Goal: Task Accomplishment & Management: Complete application form

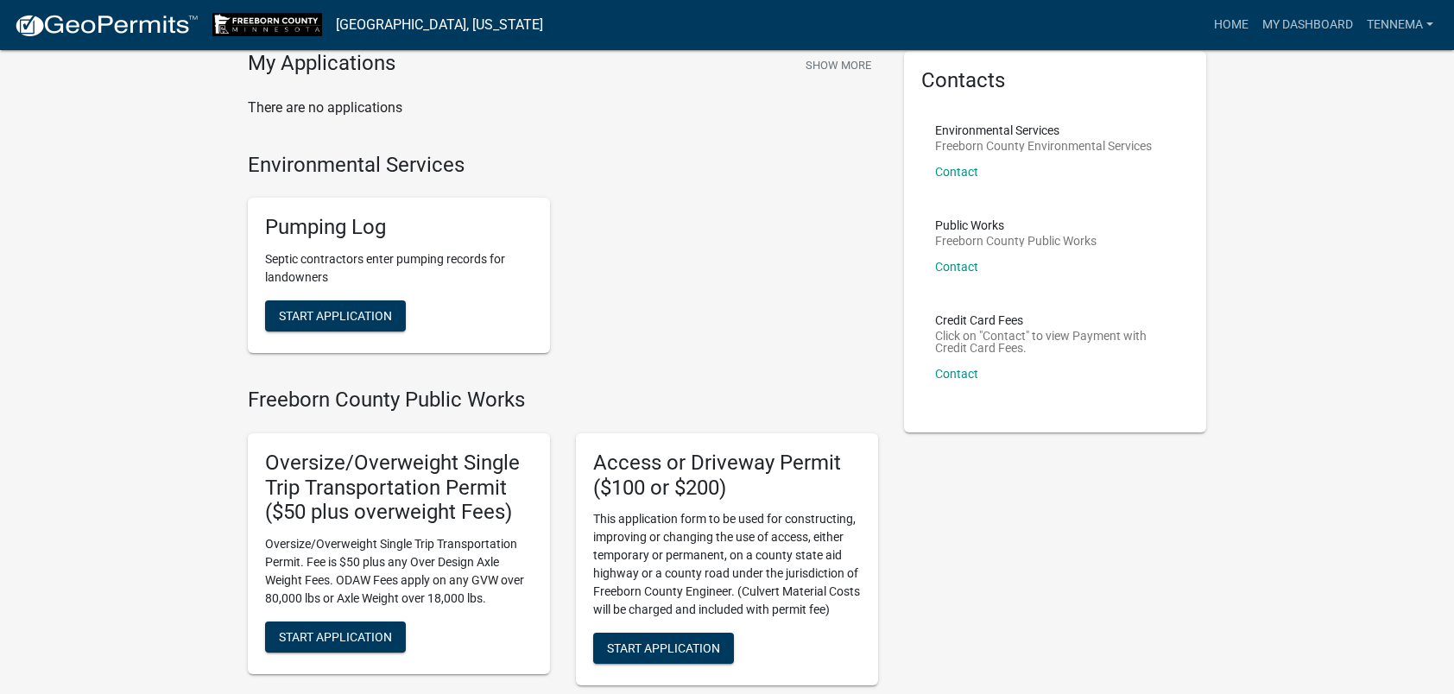
scroll to position [259, 0]
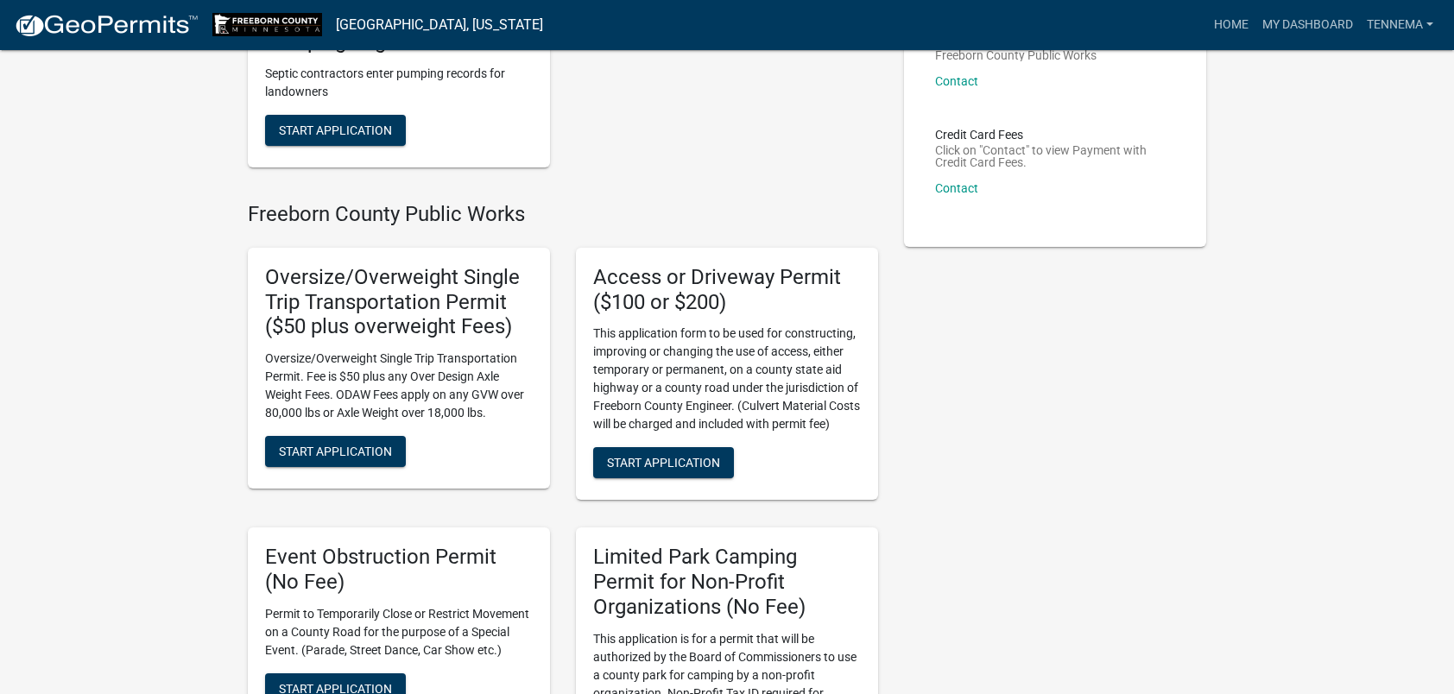
click at [307, 468] on div "Oversize/Overweight Single Trip Transportation Permit ($50 plus overweight Fees…" at bounding box center [399, 368] width 302 height 241
click at [320, 446] on span "Start Application" at bounding box center [335, 452] width 113 height 14
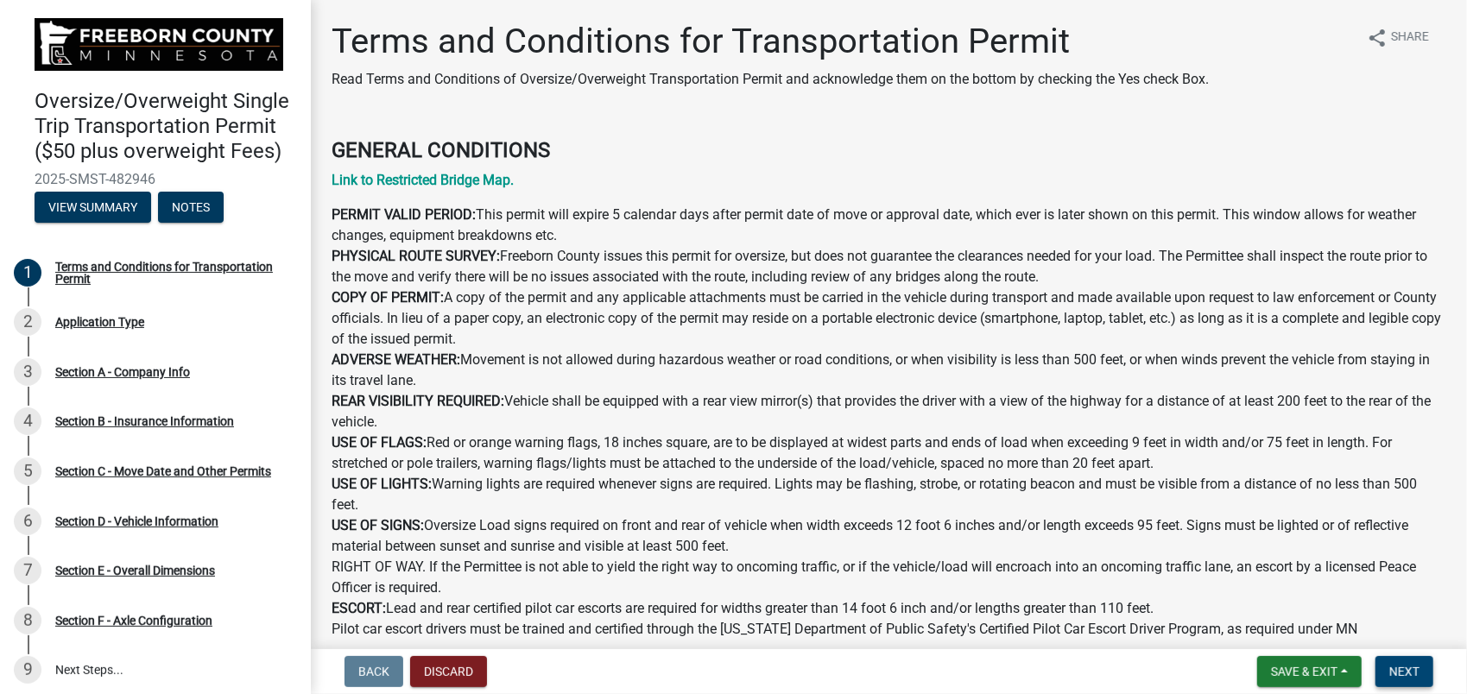
click at [1402, 674] on span "Next" at bounding box center [1405, 672] width 30 height 14
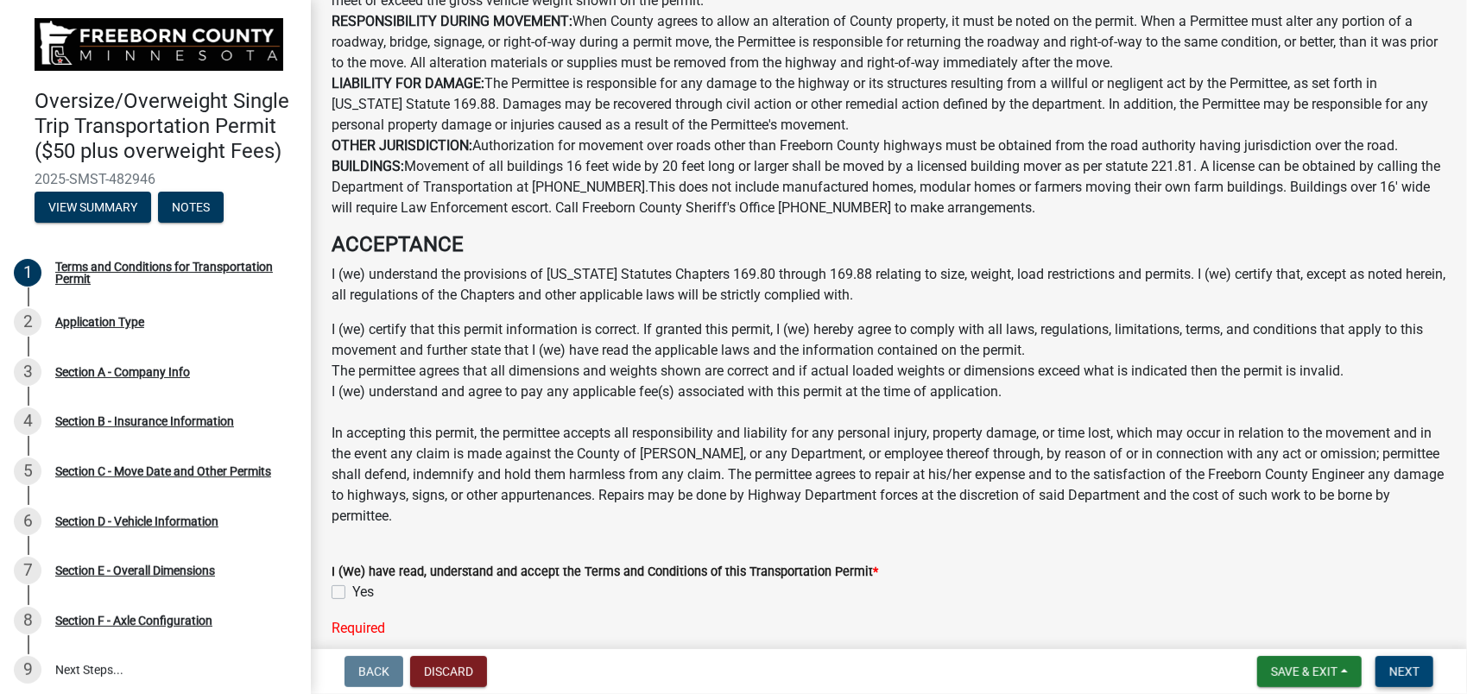
scroll to position [1079, 0]
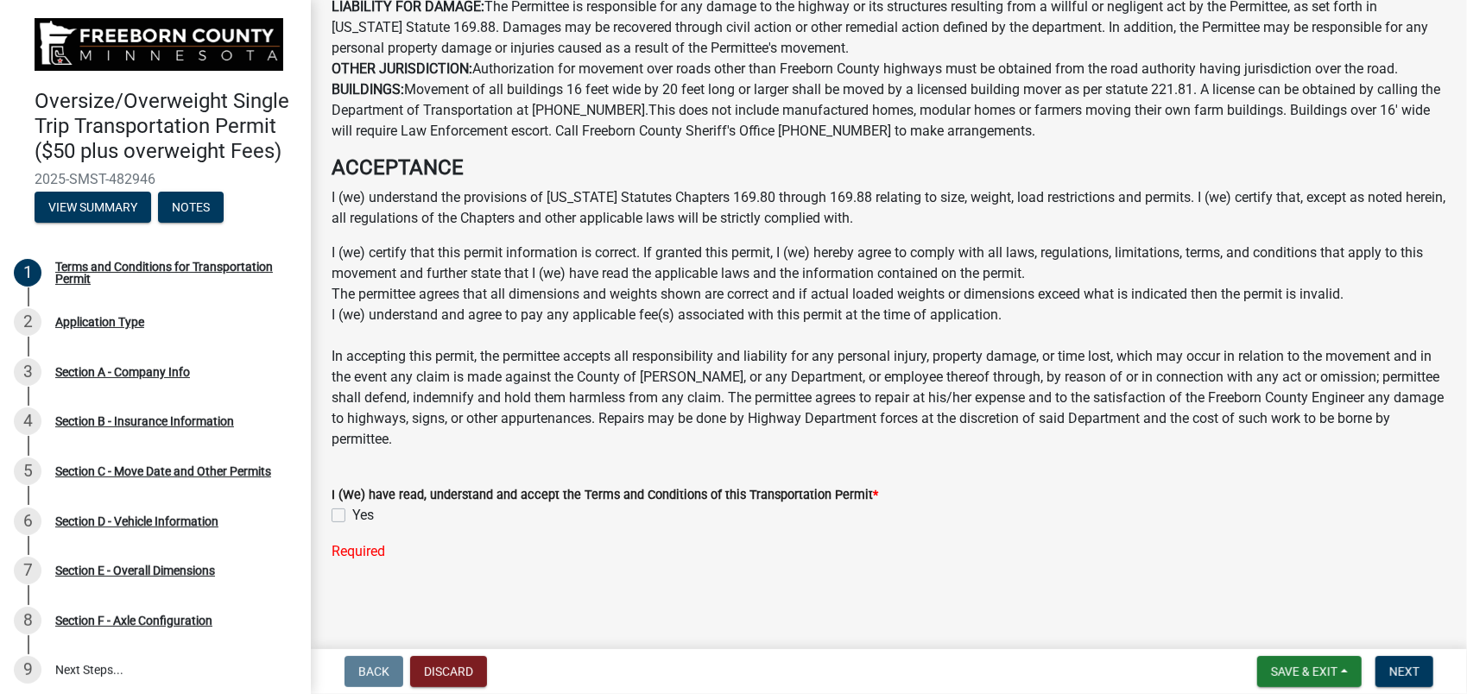
click at [352, 520] on label "Yes" at bounding box center [363, 515] width 22 height 21
click at [352, 516] on input "Yes" at bounding box center [357, 510] width 11 height 11
checkbox input "true"
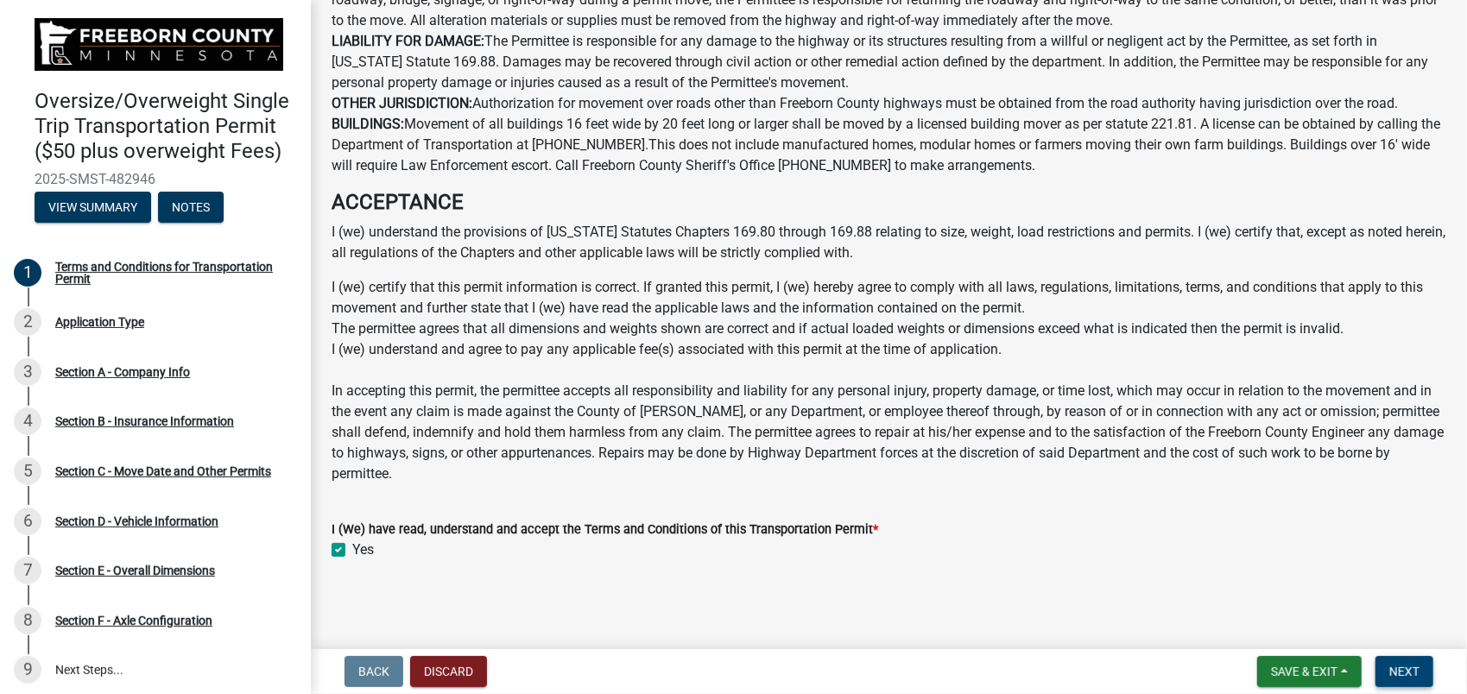
click at [1413, 674] on span "Next" at bounding box center [1405, 672] width 30 height 14
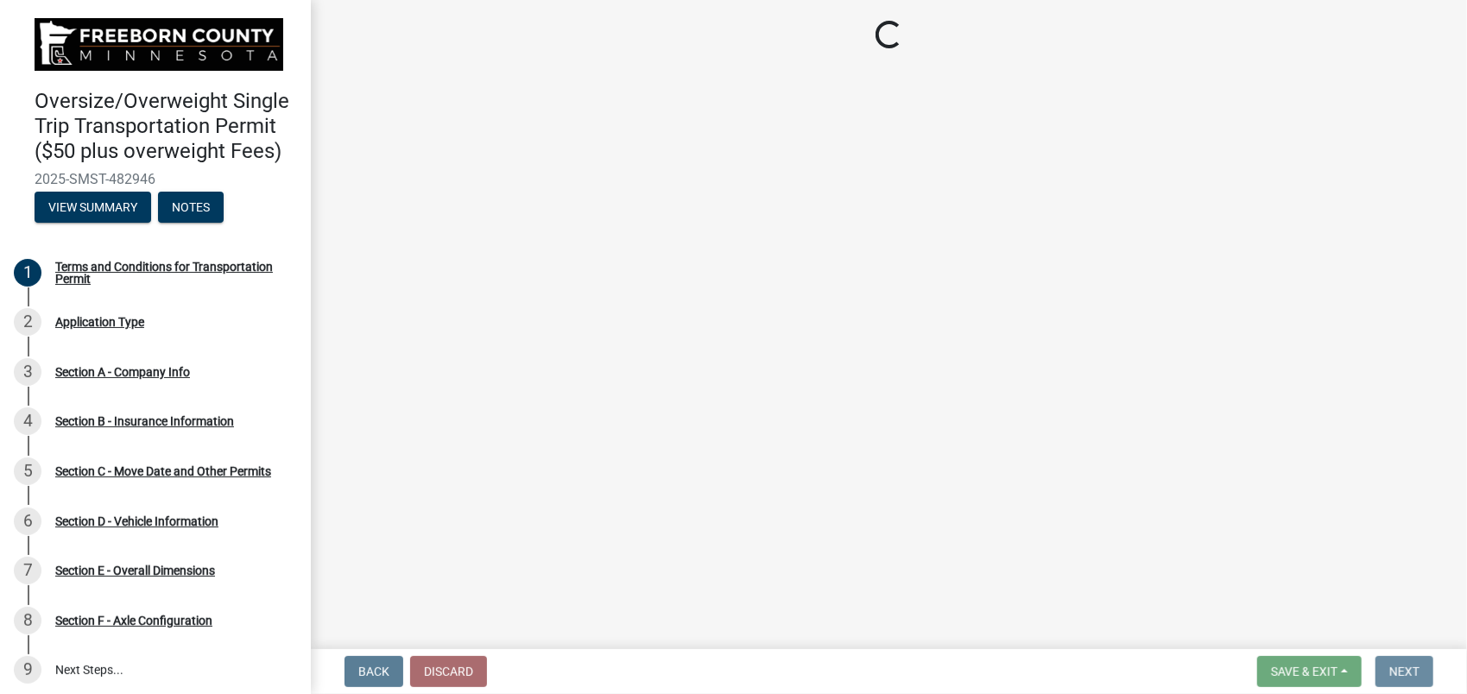
scroll to position [0, 0]
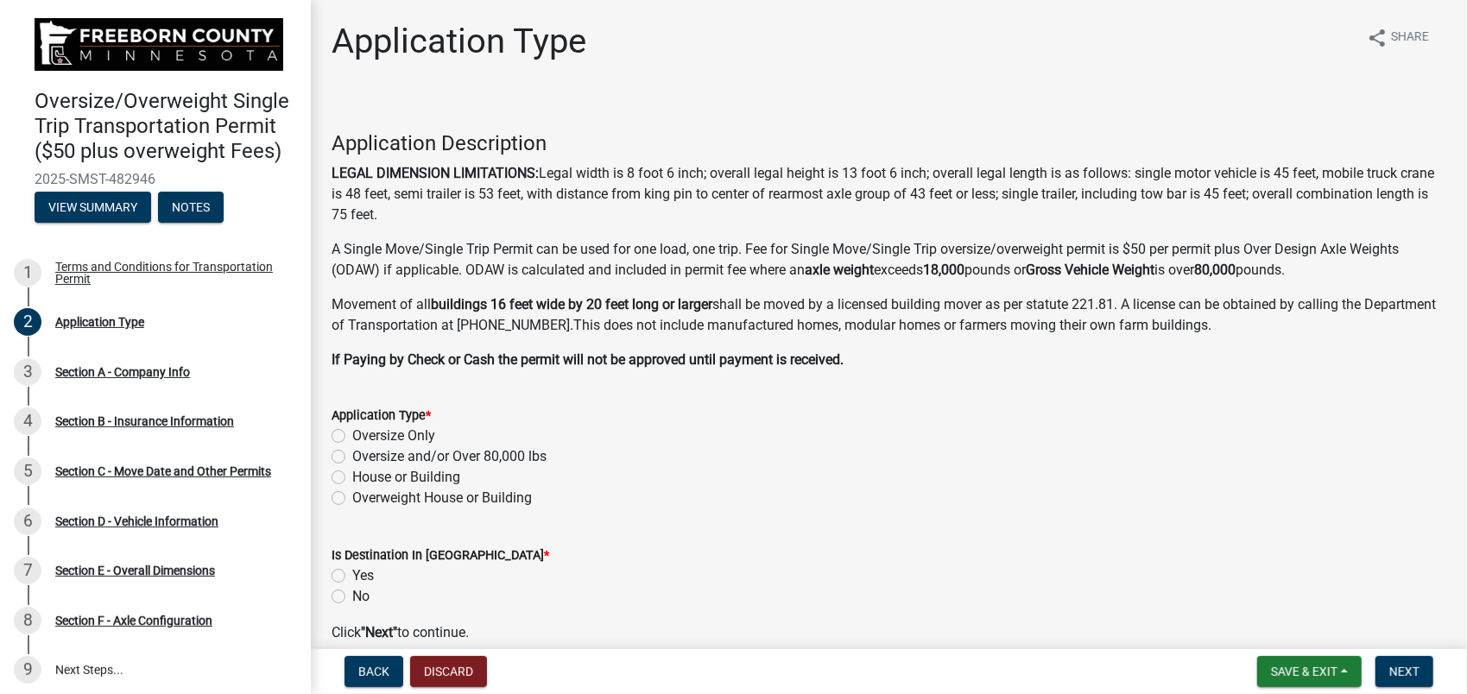
click at [352, 458] on label "Oversize and/or Over 80,000 lbs" at bounding box center [449, 457] width 194 height 21
click at [352, 458] on input "Oversize and/or Over 80,000 lbs" at bounding box center [357, 452] width 11 height 11
radio input "true"
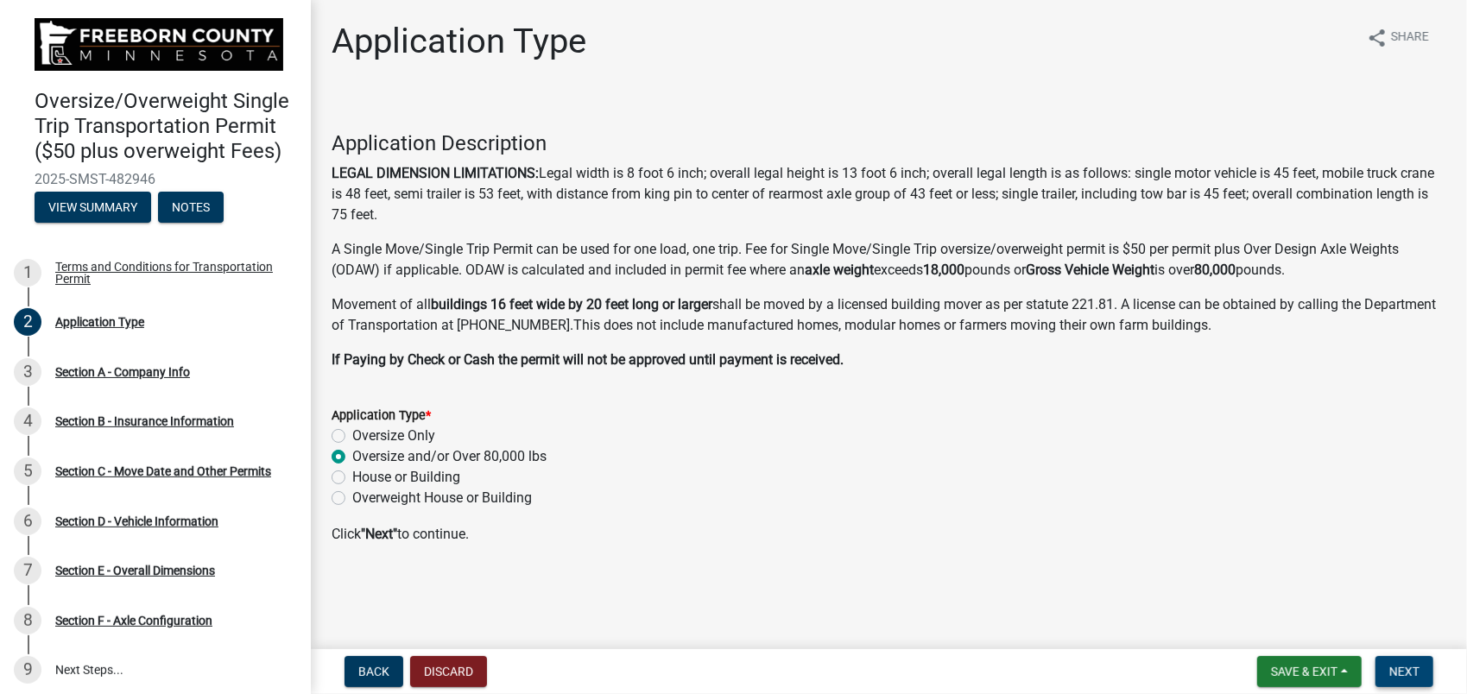
click at [1411, 669] on span "Next" at bounding box center [1405, 672] width 30 height 14
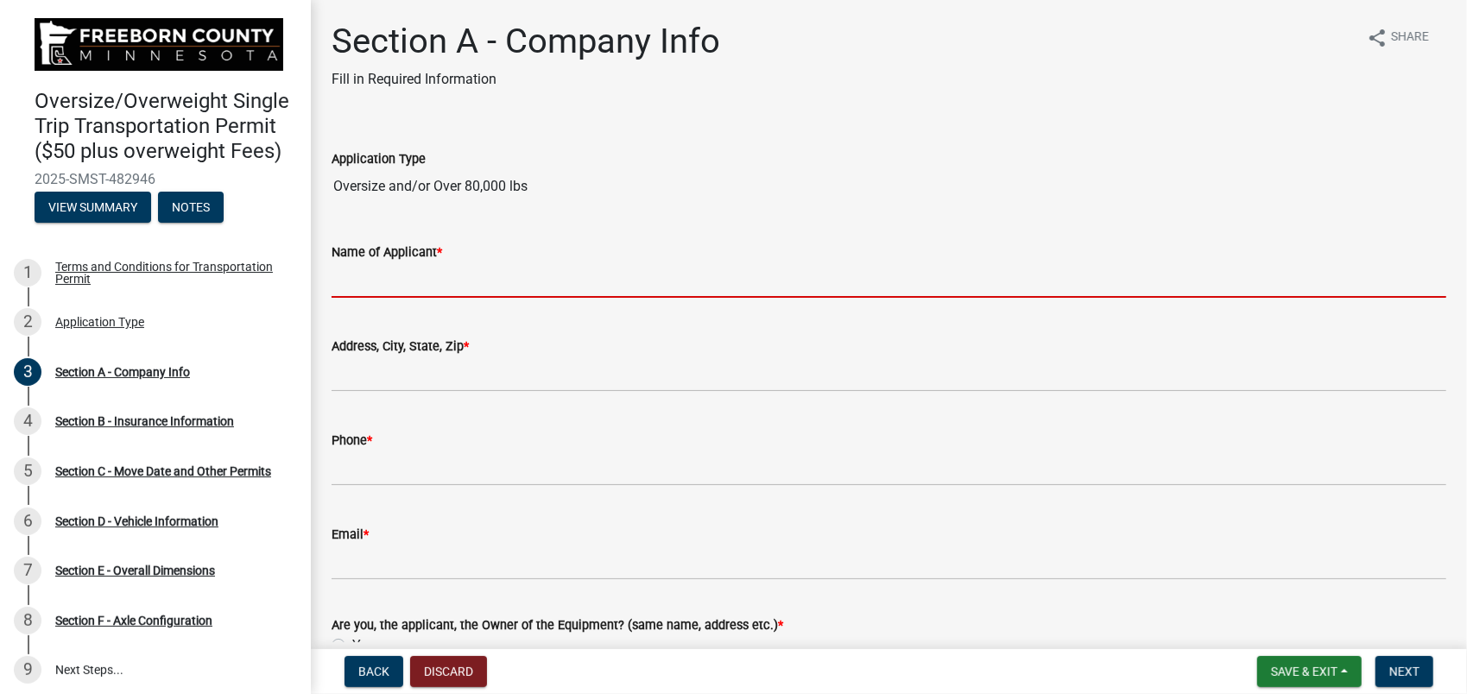
drag, startPoint x: 423, startPoint y: 288, endPoint x: 422, endPoint y: 276, distance: 12.1
click at [425, 286] on input "Name of Applicant *" at bounding box center [889, 280] width 1115 height 35
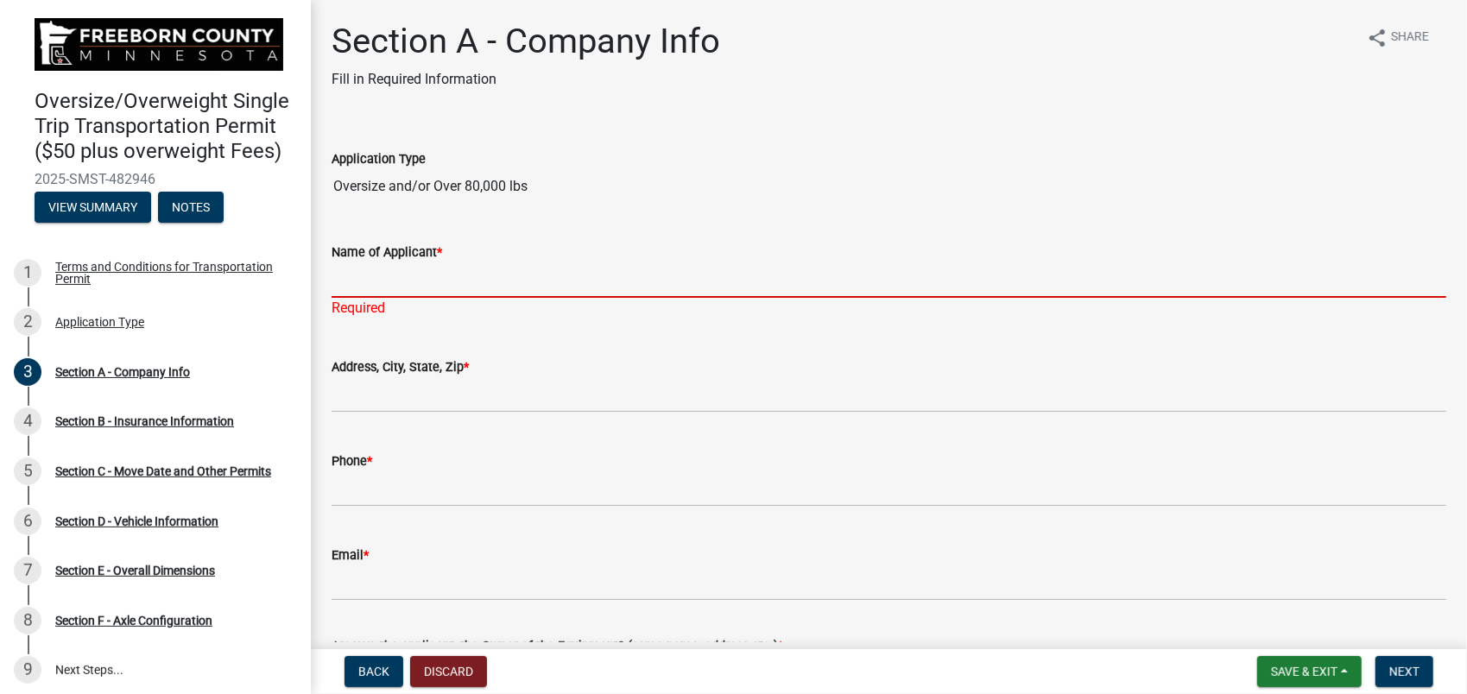
click at [349, 284] on input "Name of Applicant *" at bounding box center [889, 280] width 1115 height 35
type input "ITC Midwest - [PERSON_NAME]"
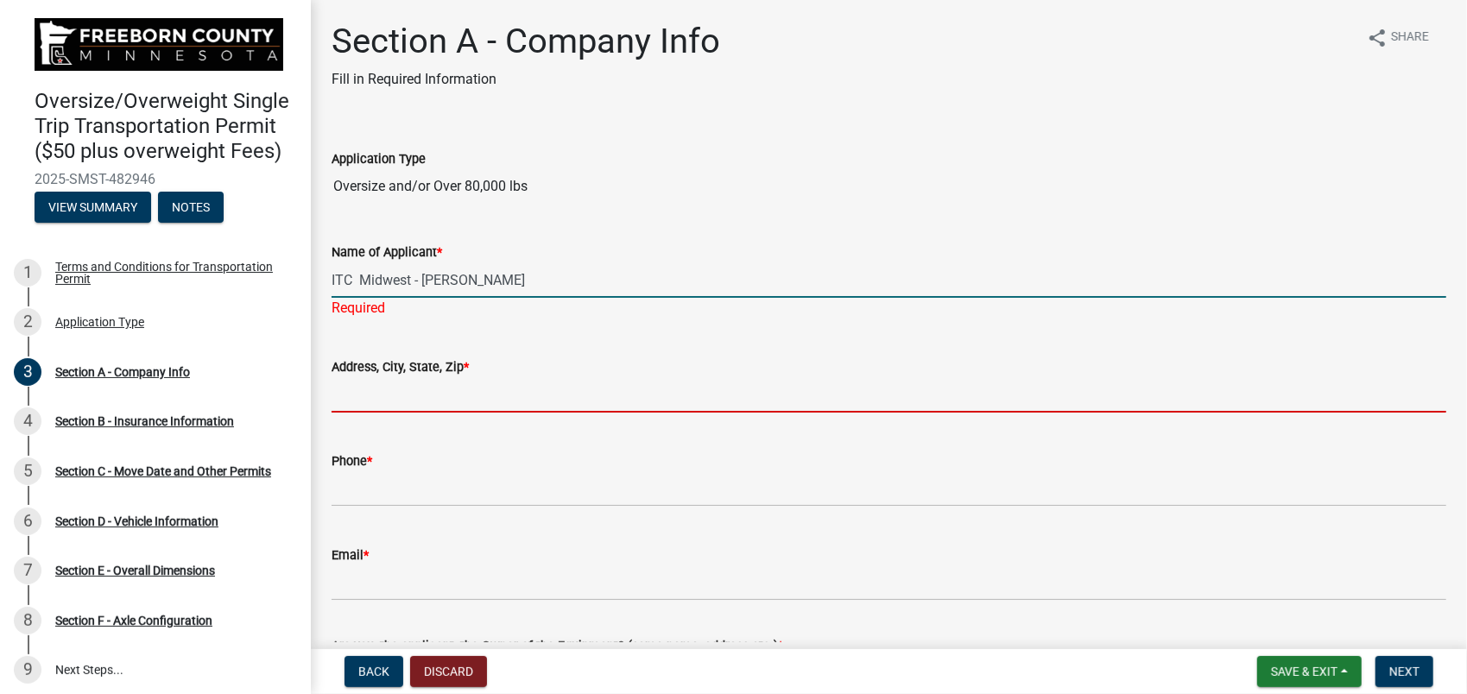
type input "[STREET_ADDRESS]"
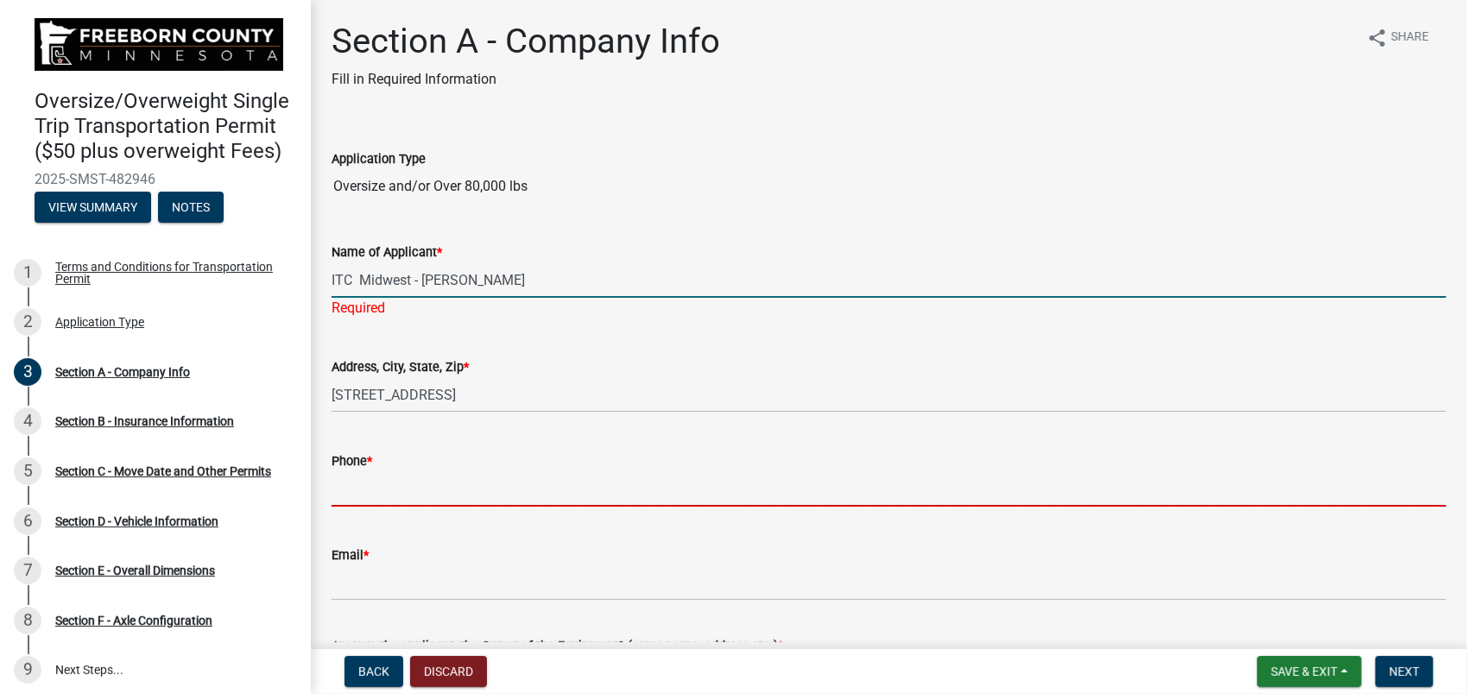
type input "3194914514"
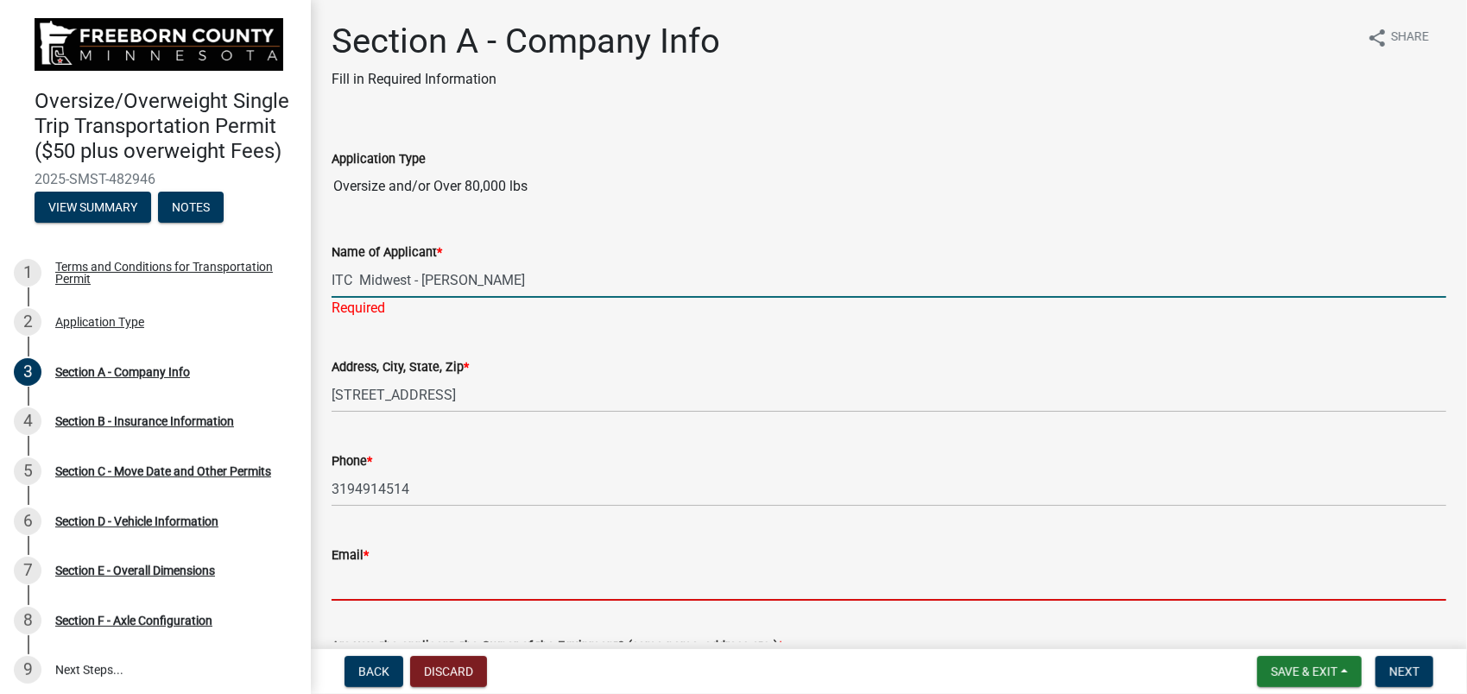
type input "[EMAIL_ADDRESS][DOMAIN_NAME]"
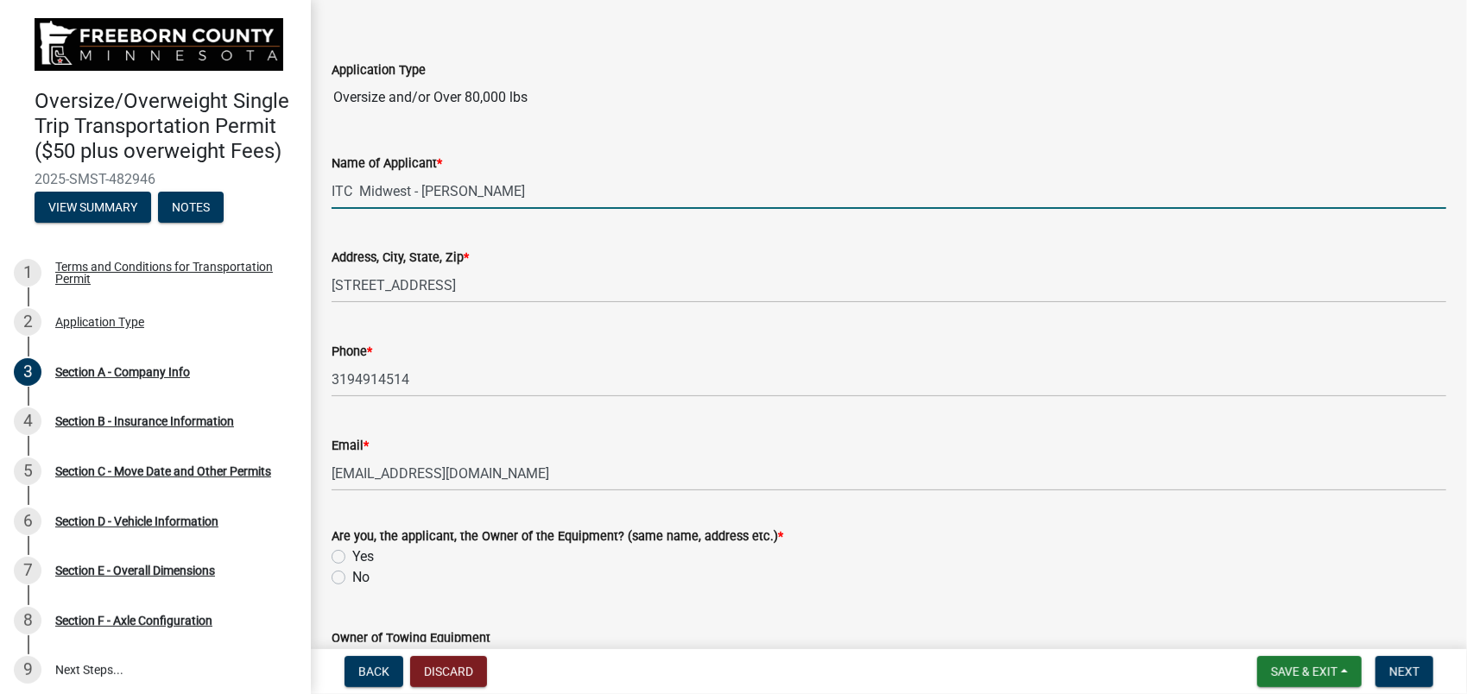
scroll to position [323, 0]
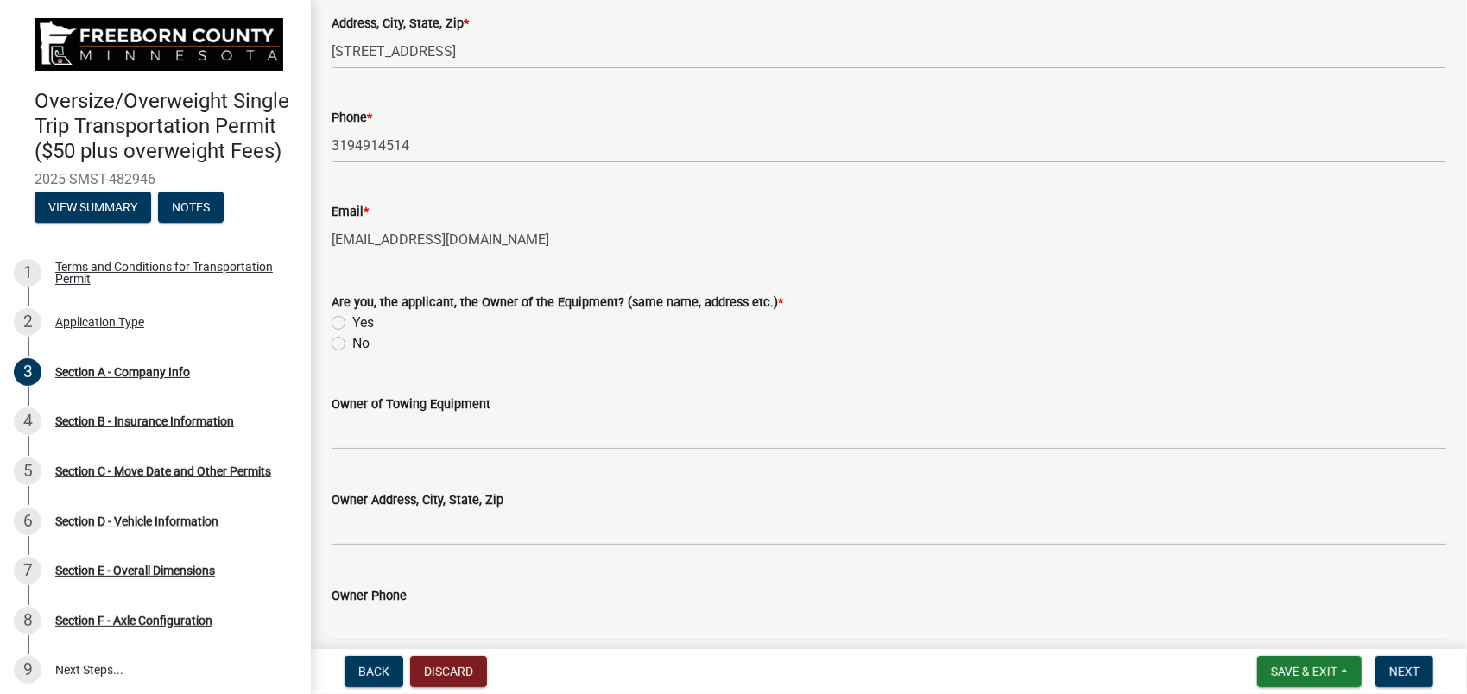
click at [352, 344] on label "No" at bounding box center [360, 343] width 17 height 21
click at [352, 344] on input "No" at bounding box center [357, 338] width 11 height 11
radio input "true"
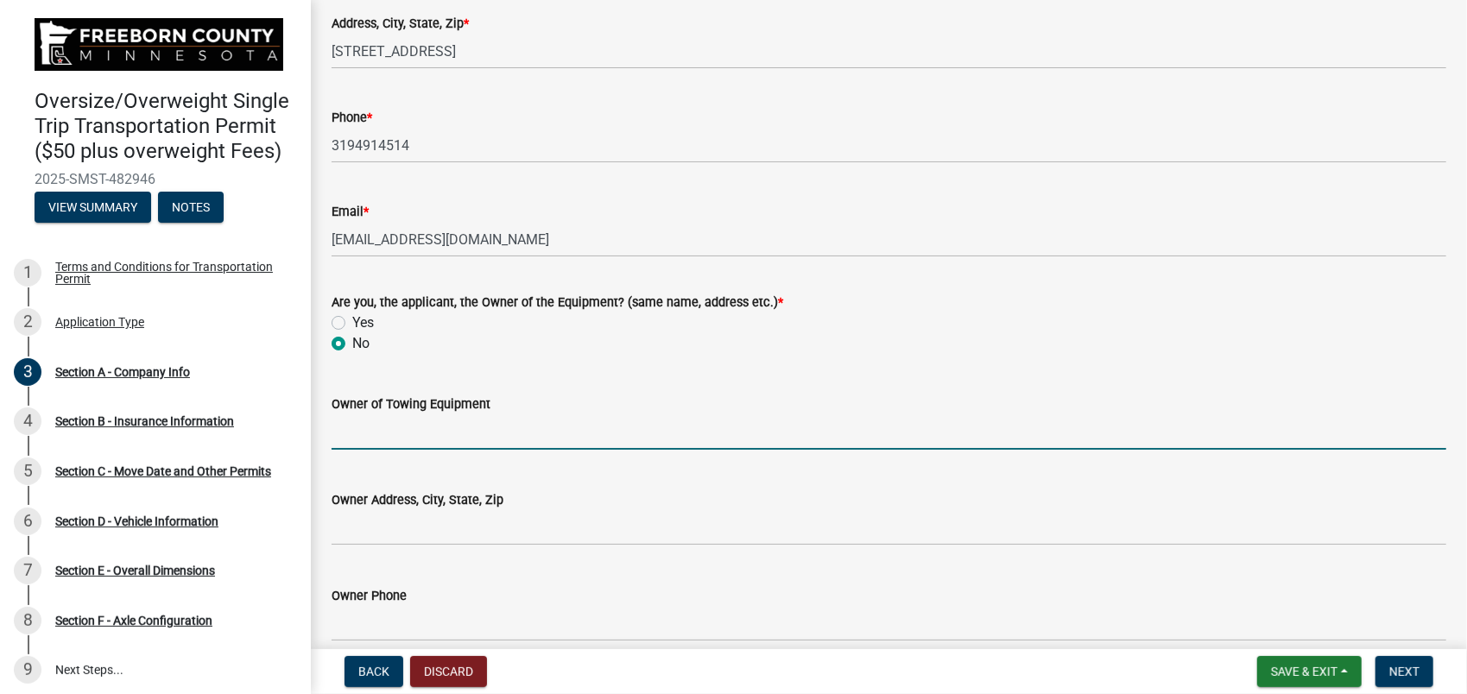
click at [352, 442] on input "Owner of Towing Equipment" at bounding box center [889, 432] width 1115 height 35
type input "ITC Midwest"
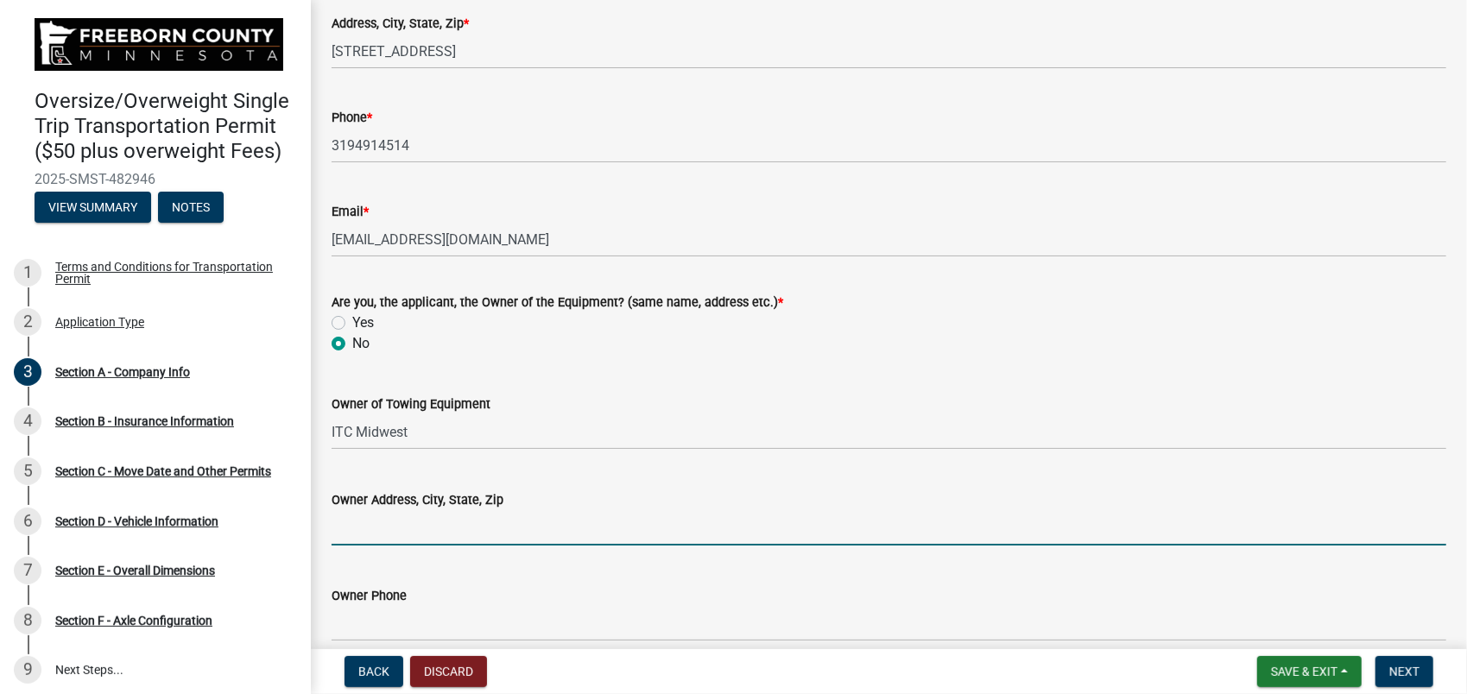
click at [389, 523] on input "Owner Address, City, State, Zip" at bounding box center [889, 527] width 1115 height 35
type input "[STREET_ADDRESS]"
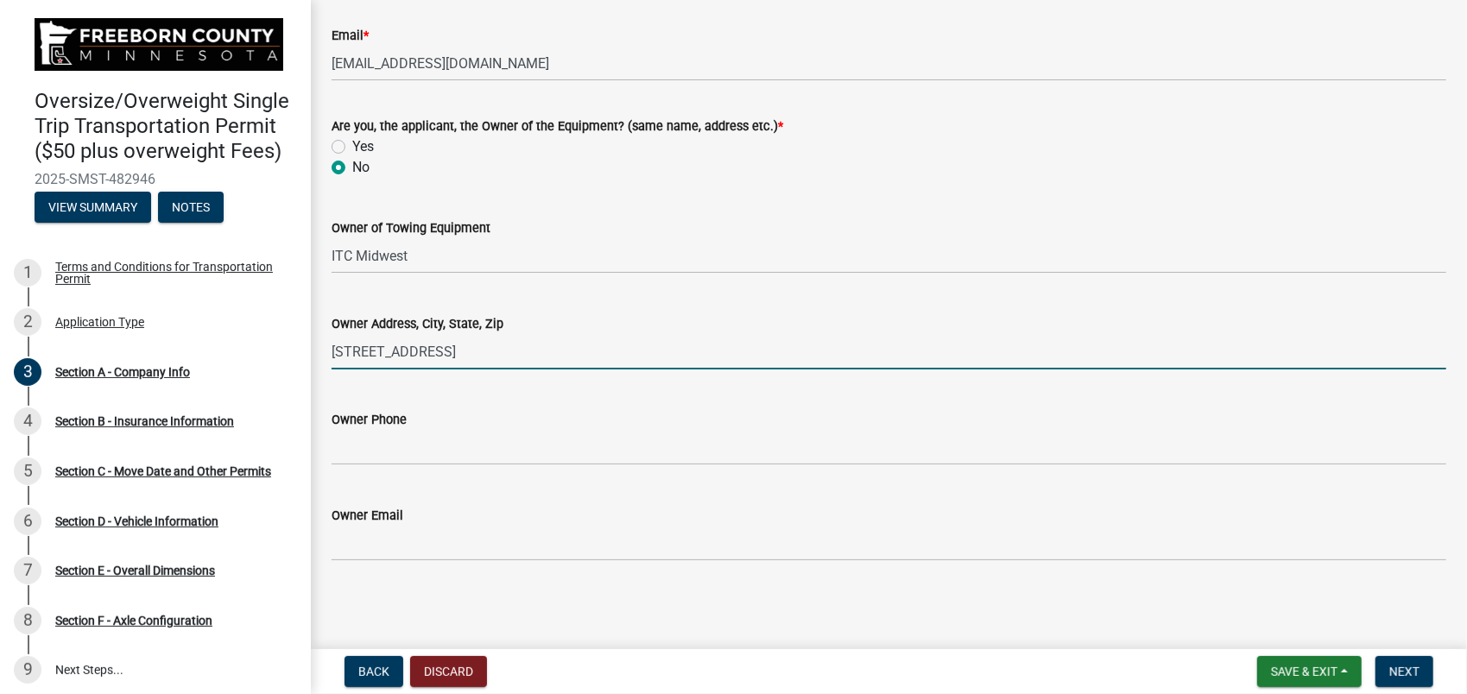
scroll to position [500, 0]
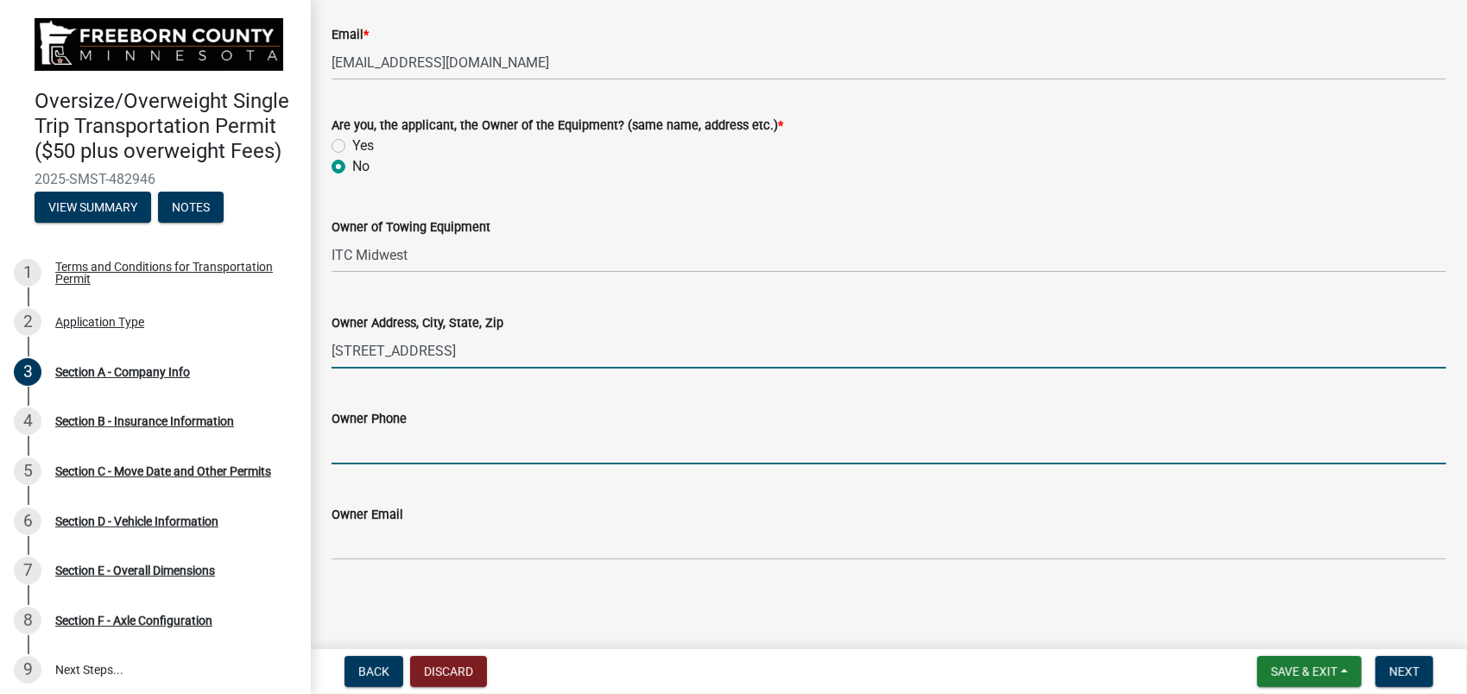
click at [378, 456] on input "Owner Phone" at bounding box center [889, 446] width 1115 height 35
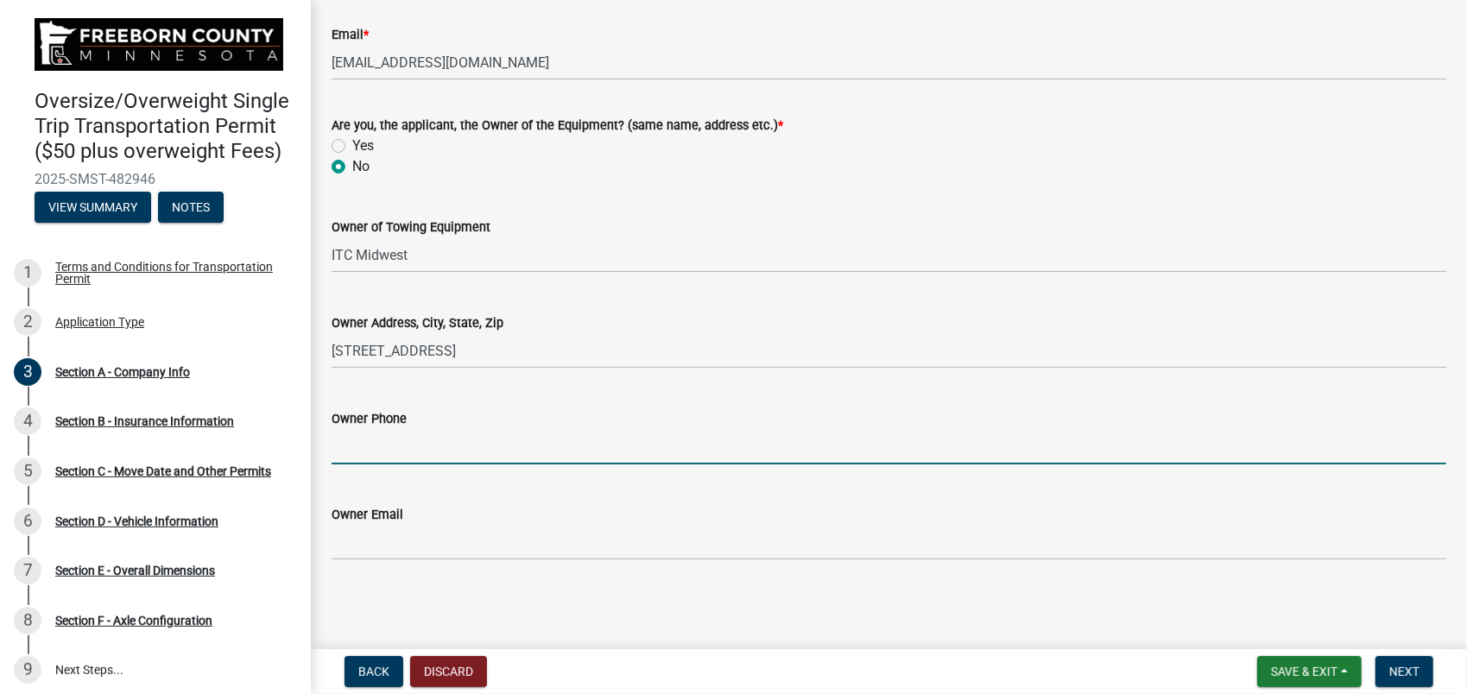
type input "3194914514"
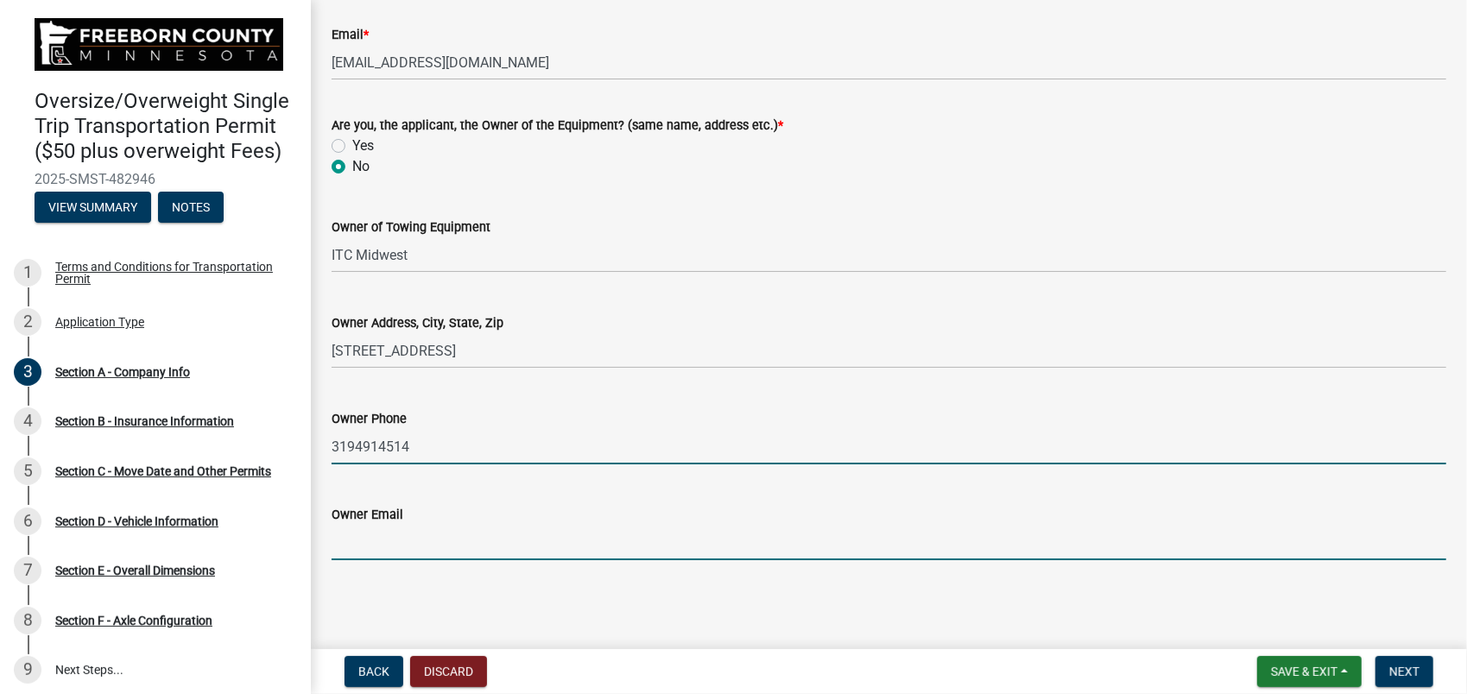
click at [378, 549] on input "Owner Email" at bounding box center [889, 542] width 1115 height 35
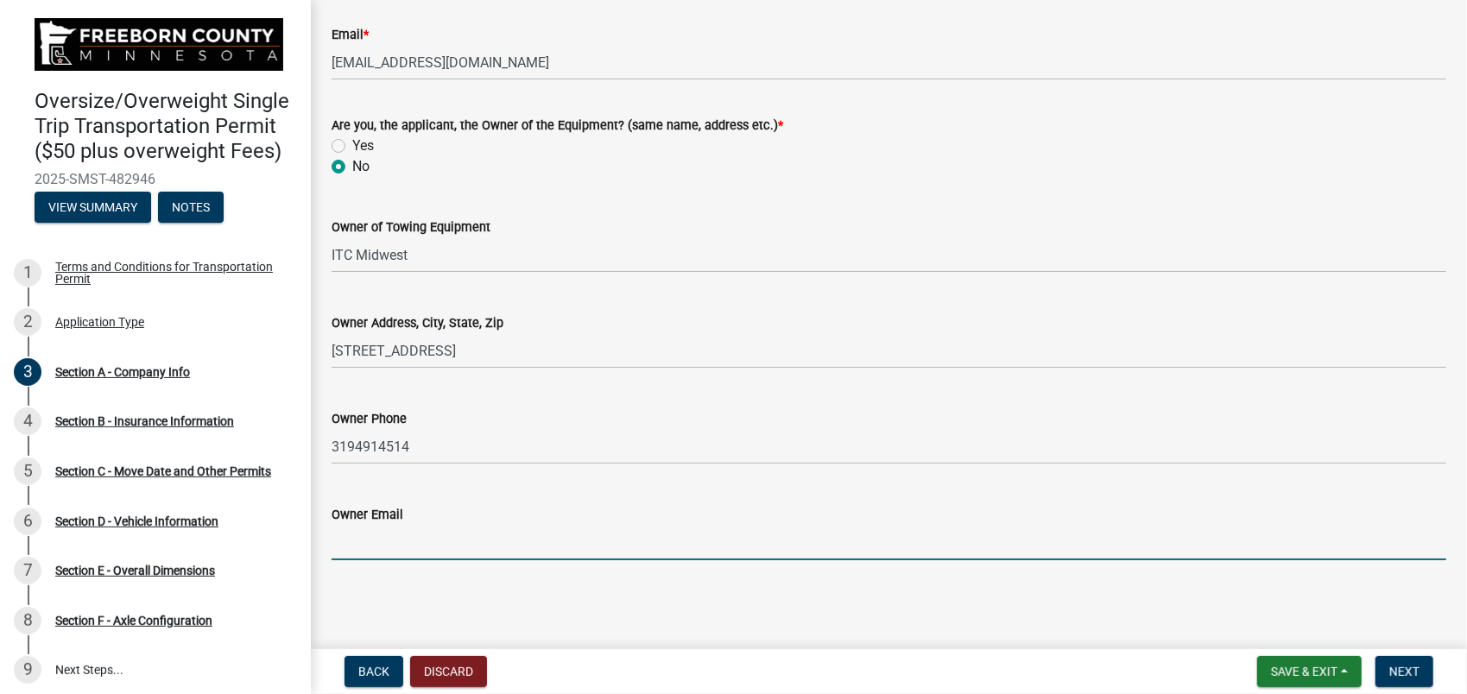
type input "[EMAIL_ADDRESS][DOMAIN_NAME]"
click at [1410, 675] on span "Next" at bounding box center [1405, 672] width 30 height 14
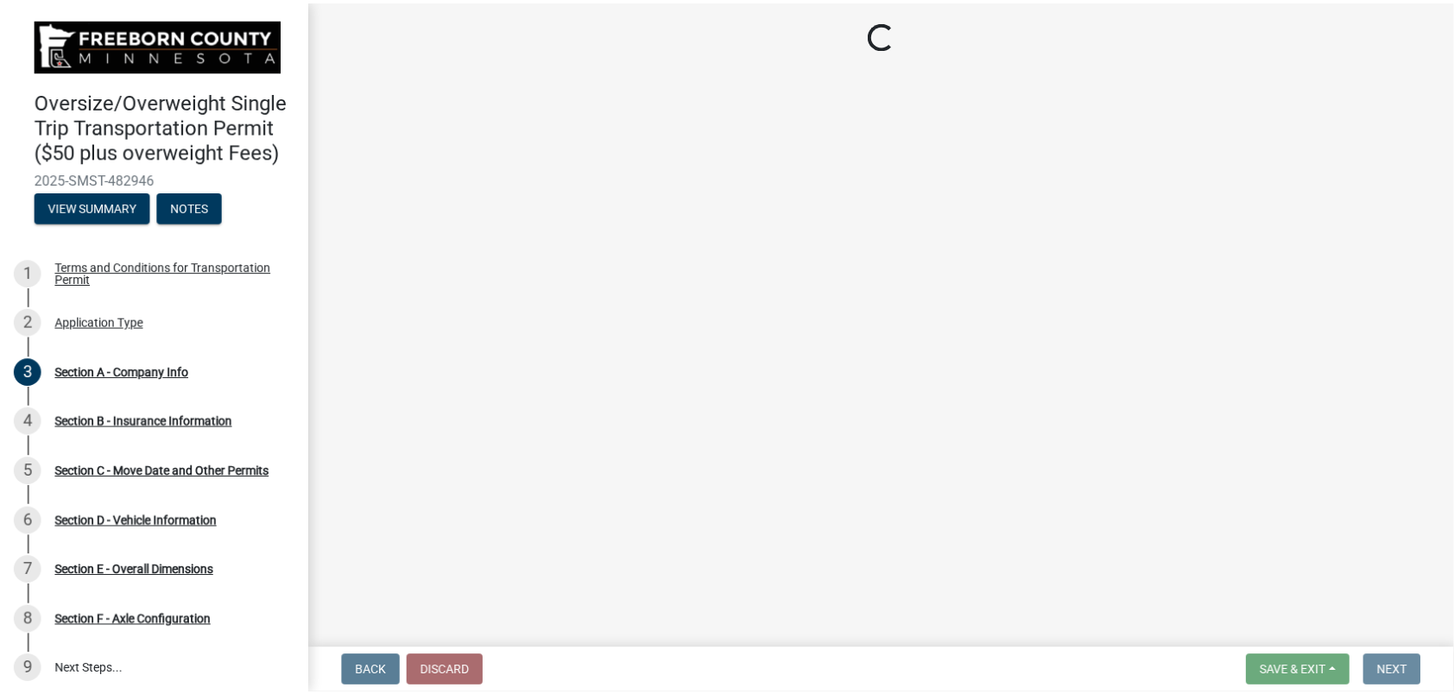
scroll to position [0, 0]
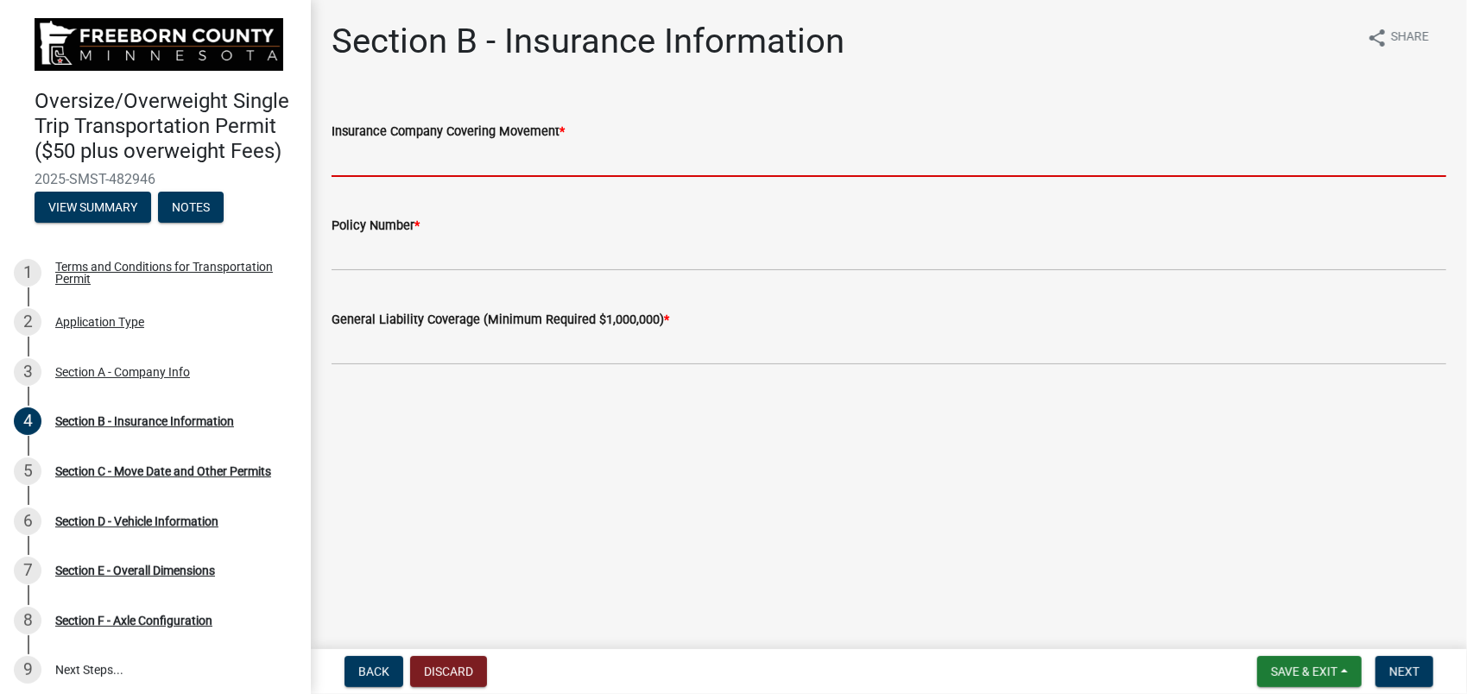
click at [354, 163] on input "Insurance Company Covering Movement *" at bounding box center [889, 159] width 1115 height 35
type input "AON Risk"
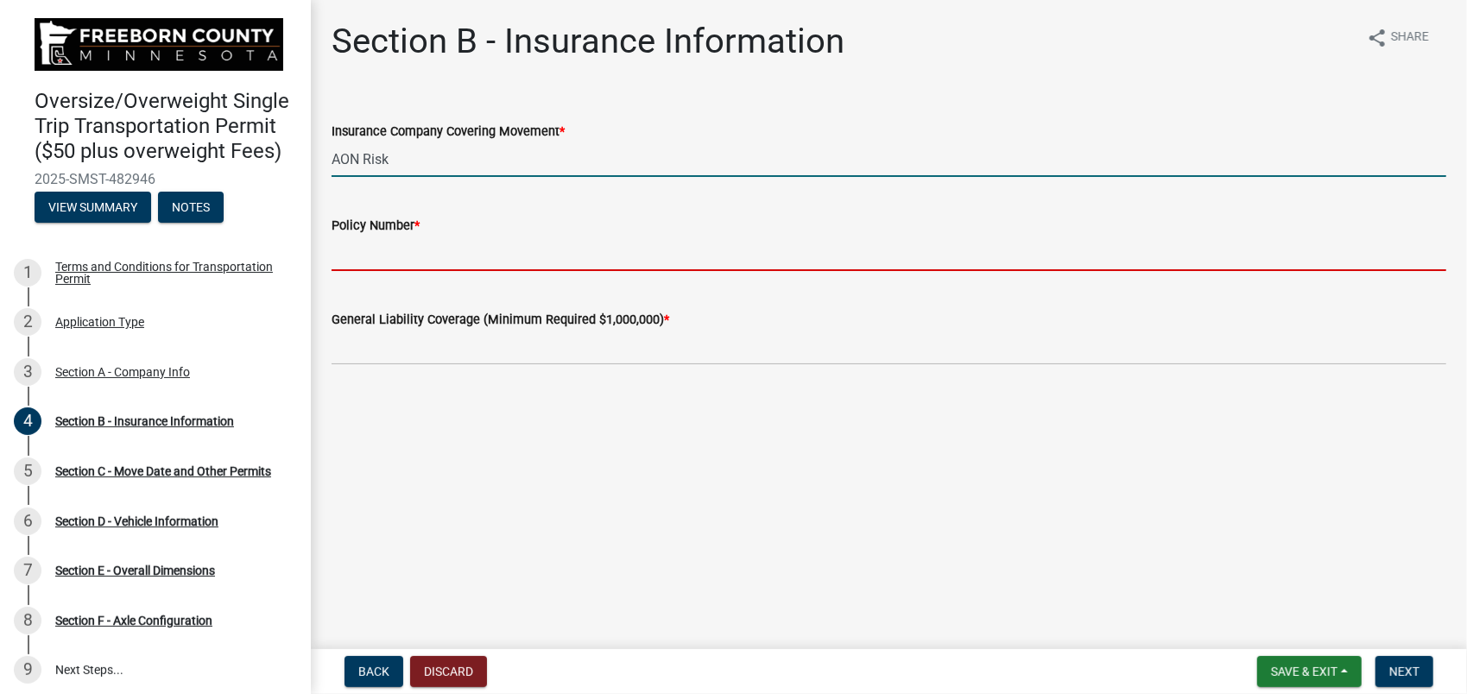
type input "EN4GL00088201"
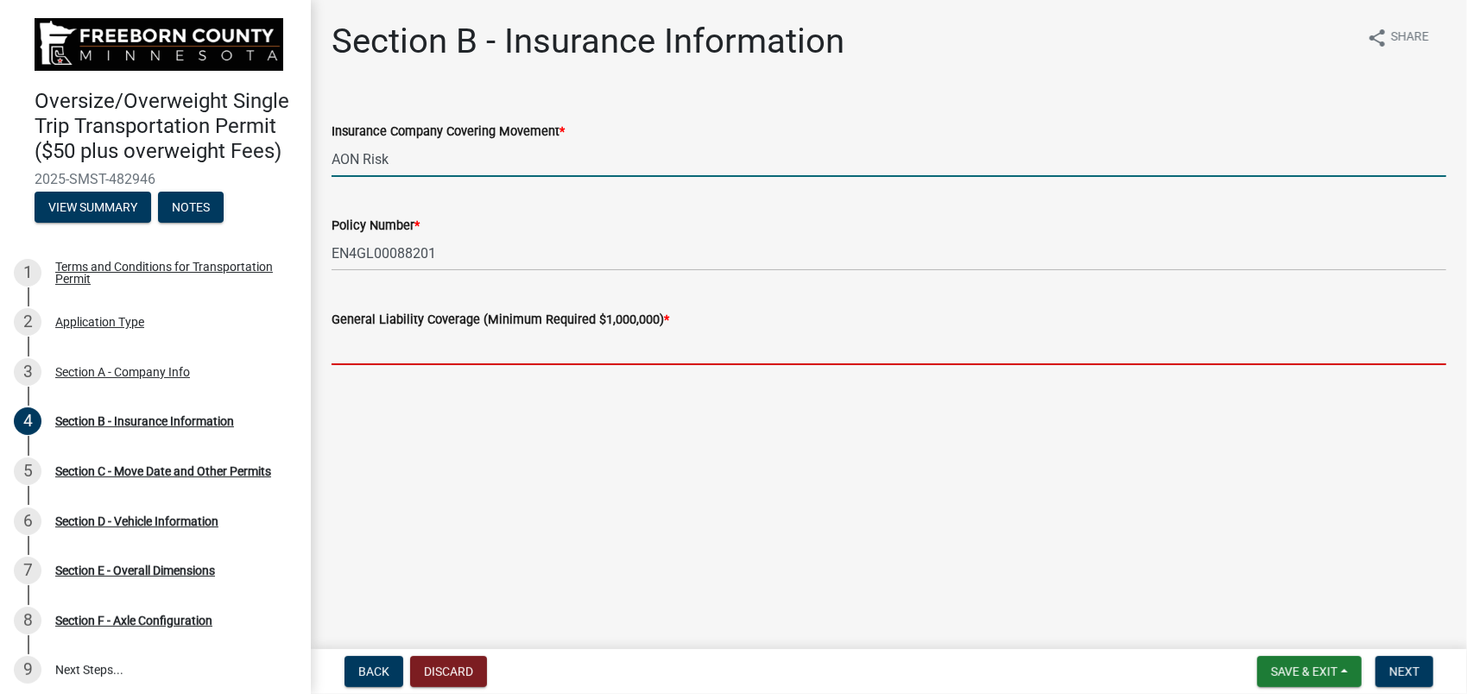
type input "5000000"
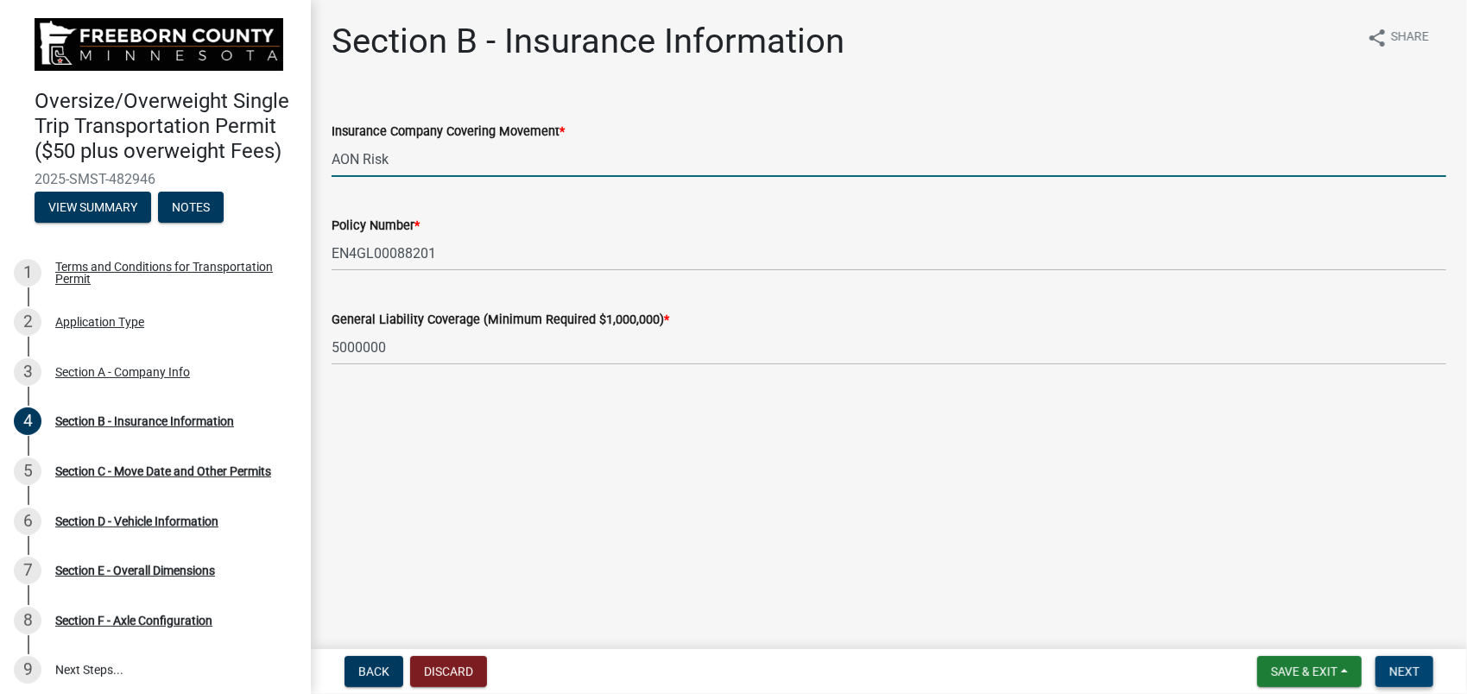
click at [1398, 676] on span "Next" at bounding box center [1405, 672] width 30 height 14
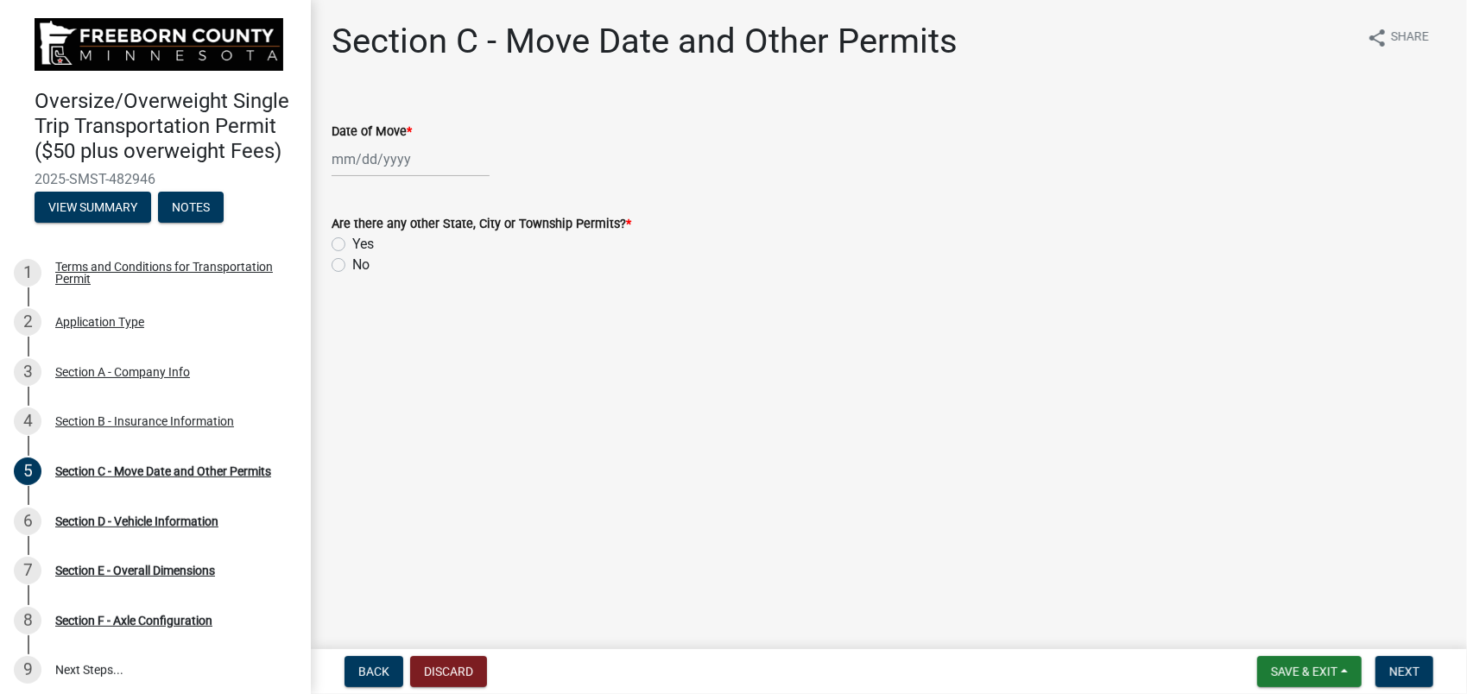
click at [368, 162] on div at bounding box center [411, 159] width 158 height 35
select select "9"
select select "2025"
drag, startPoint x: 434, startPoint y: 333, endPoint x: 434, endPoint y: 354, distance: 21.6
click at [441, 333] on div "25" at bounding box center [432, 334] width 28 height 28
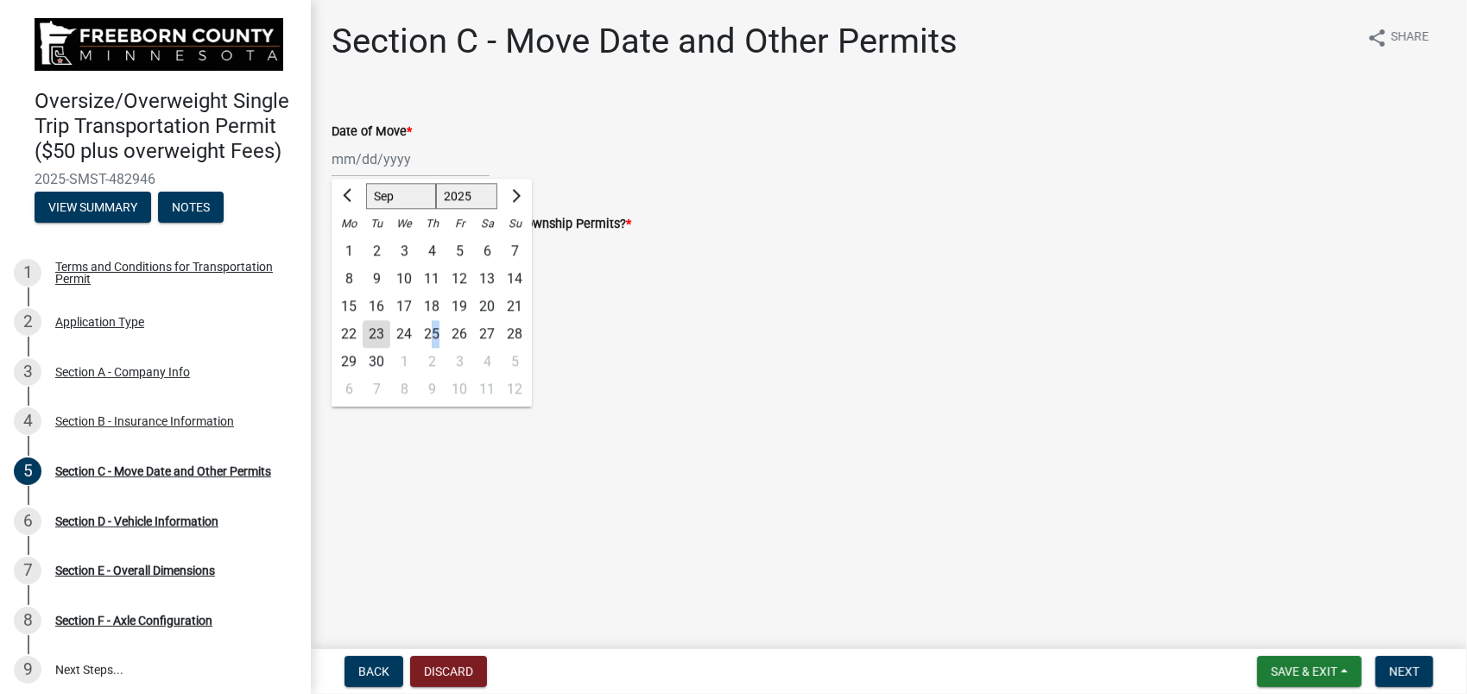
type input "[DATE]"
click at [385, 155] on div "[DATE]" at bounding box center [411, 159] width 158 height 35
select select "9"
select select "2025"
click at [404, 323] on div "24" at bounding box center [404, 334] width 28 height 28
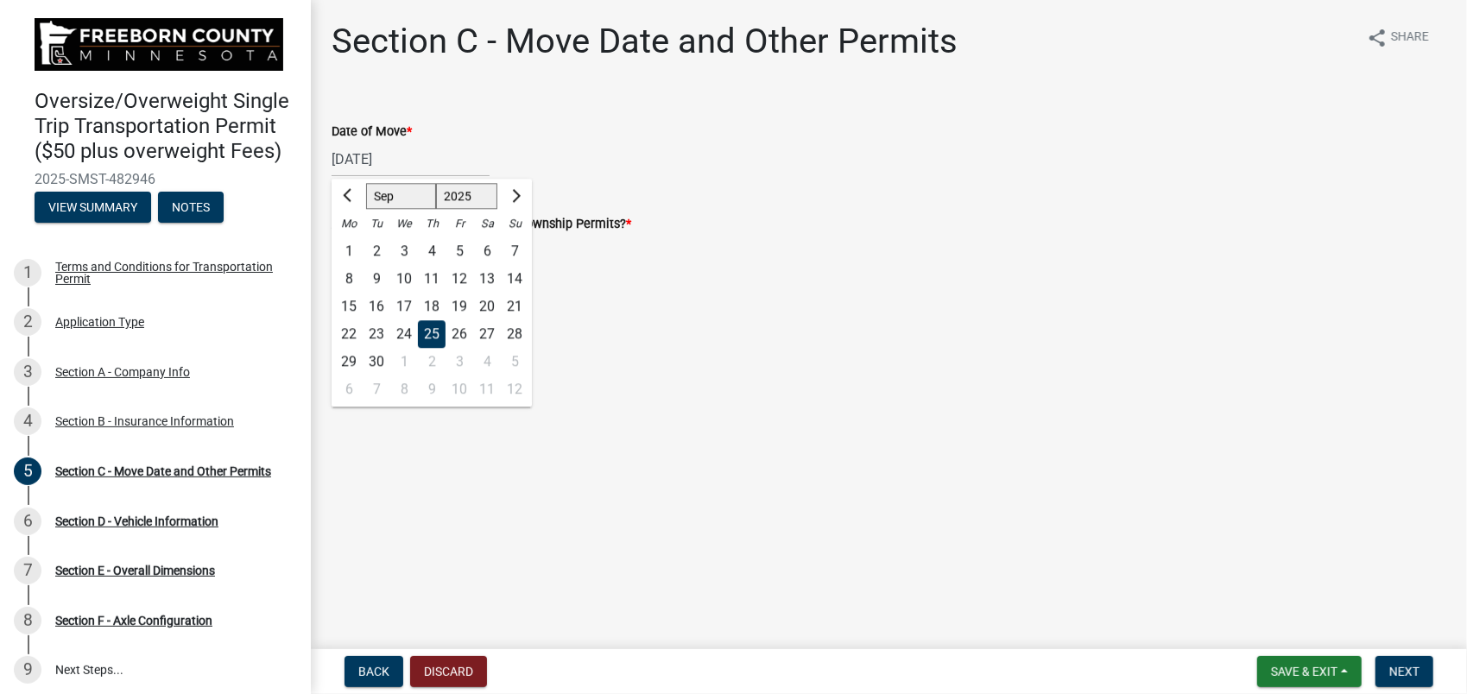
type input "[DATE]"
click at [352, 263] on label "No" at bounding box center [360, 265] width 17 height 21
click at [352, 263] on input "No" at bounding box center [357, 260] width 11 height 11
radio input "true"
drag, startPoint x: 345, startPoint y: 245, endPoint x: 382, endPoint y: 265, distance: 41.4
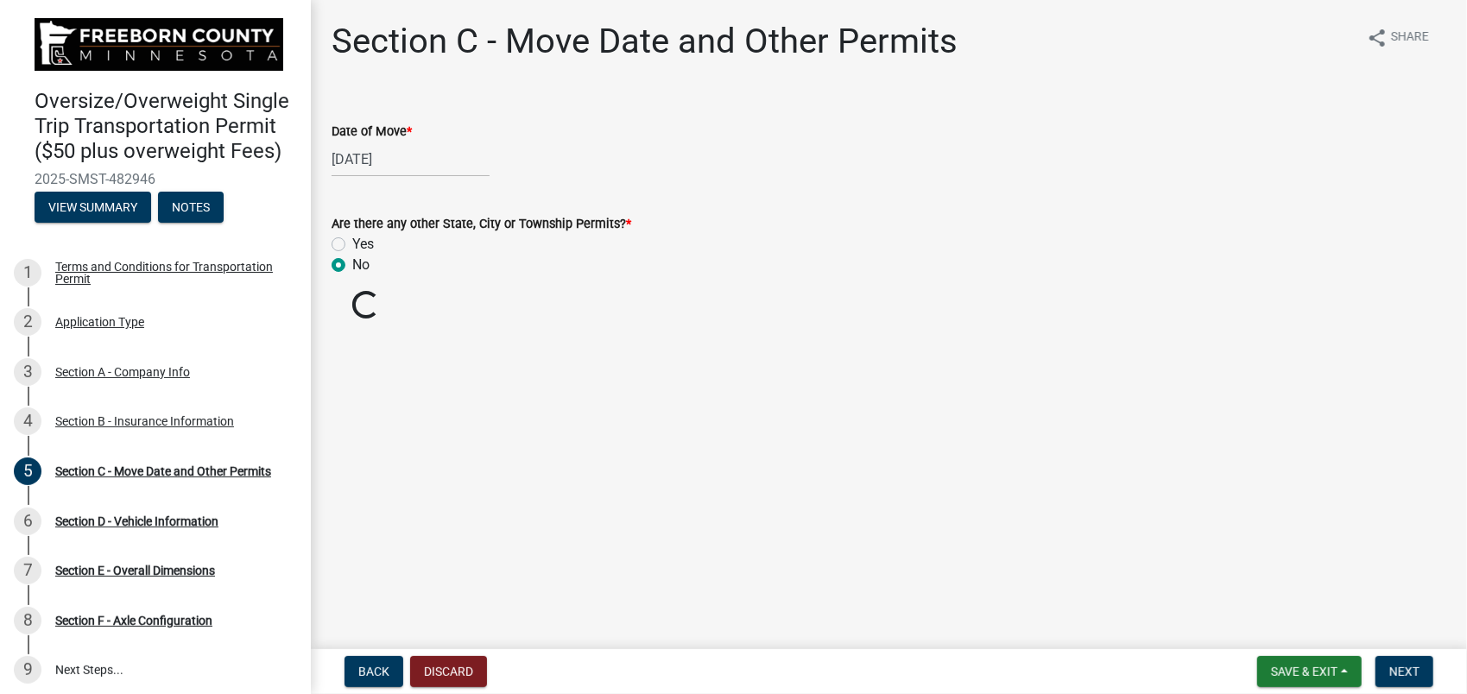
click at [345, 242] on div "Yes" at bounding box center [889, 244] width 1115 height 21
click at [352, 249] on label "Yes" at bounding box center [363, 244] width 22 height 21
click at [352, 245] on input "Yes" at bounding box center [357, 239] width 11 height 11
radio input "true"
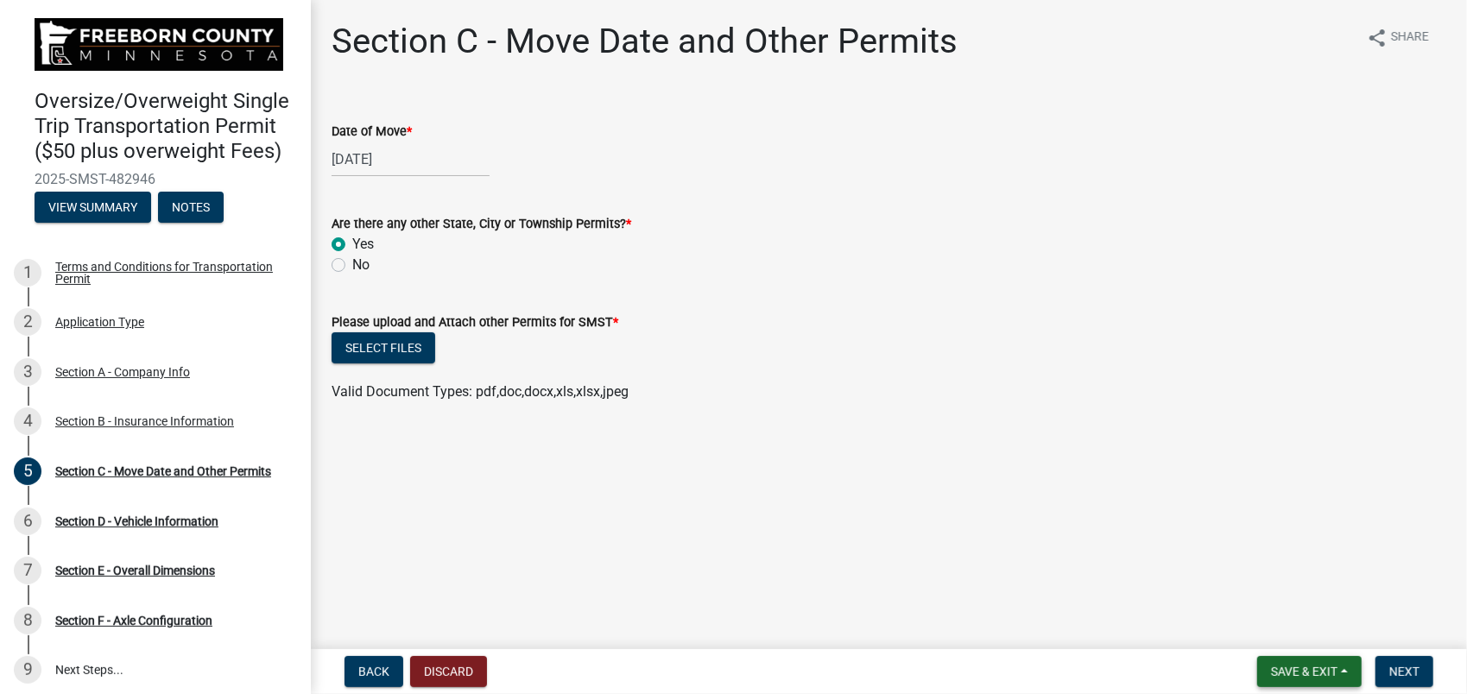
click at [1317, 675] on span "Save & Exit" at bounding box center [1304, 672] width 67 height 14
click at [1274, 636] on button "Save & Exit" at bounding box center [1293, 626] width 138 height 41
